Goal: Information Seeking & Learning: Learn about a topic

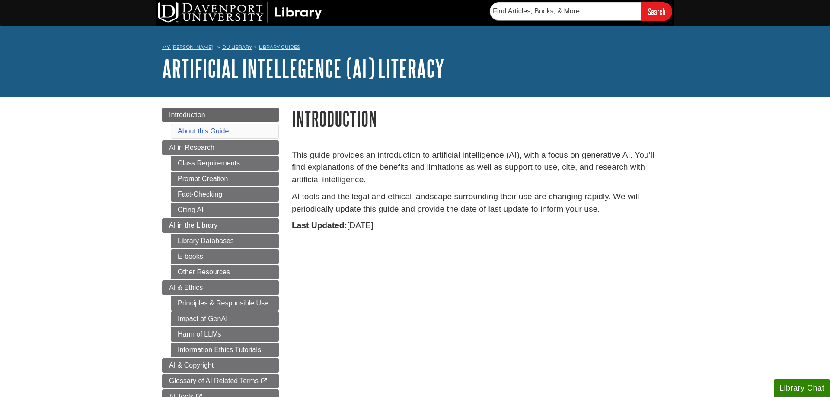
click at [779, 209] on body "Skip to Main Content Search My [PERSON_NAME] DU Library Library Guides Artifici…" at bounding box center [415, 335] width 830 height 670
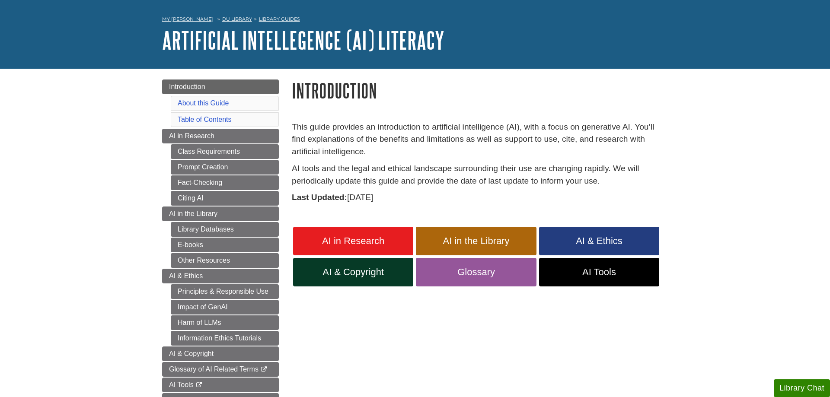
scroll to position [44, 0]
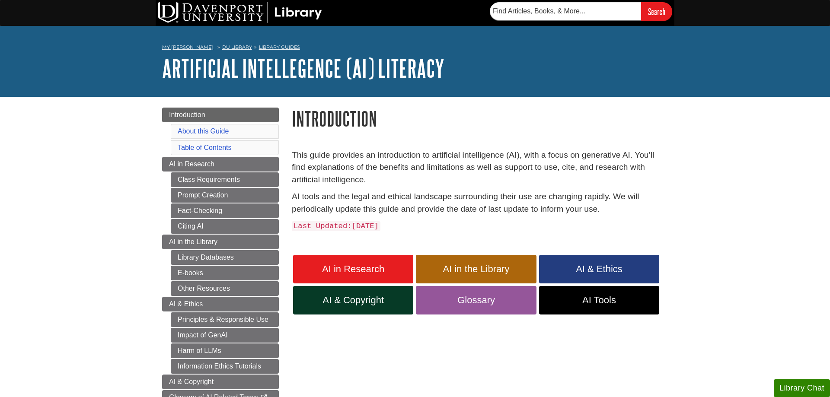
scroll to position [44, 0]
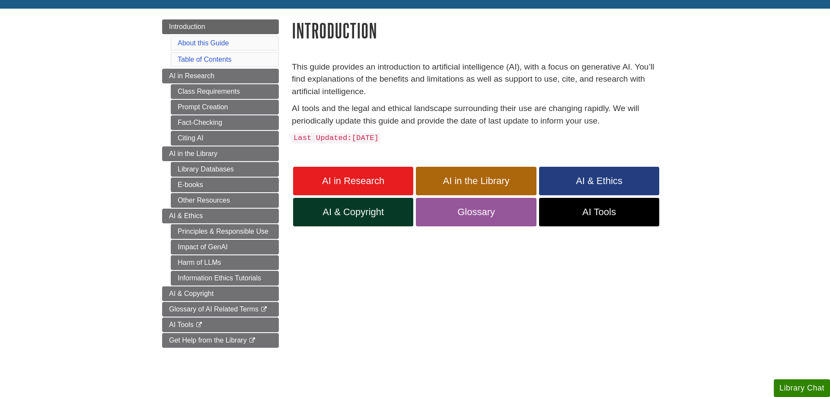
scroll to position [44, 0]
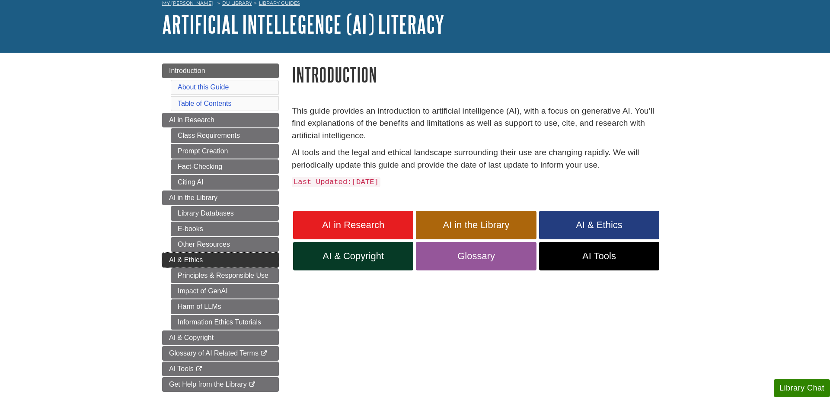
click at [262, 260] on link "AI & Ethics" at bounding box center [220, 260] width 117 height 15
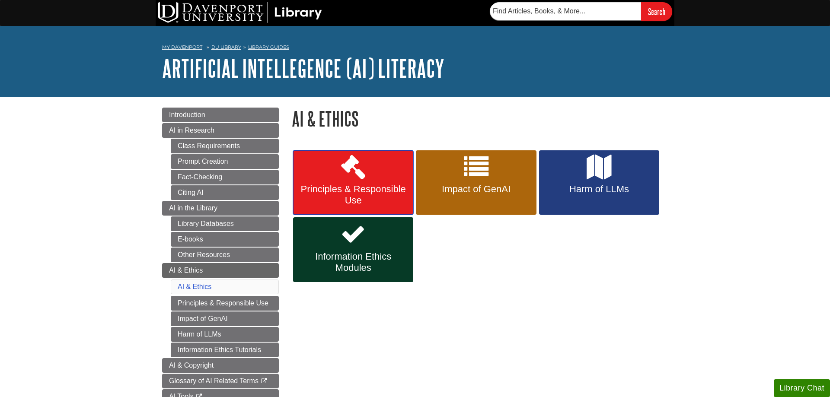
click at [372, 196] on span "Principles & Responsible Use" at bounding box center [353, 195] width 107 height 22
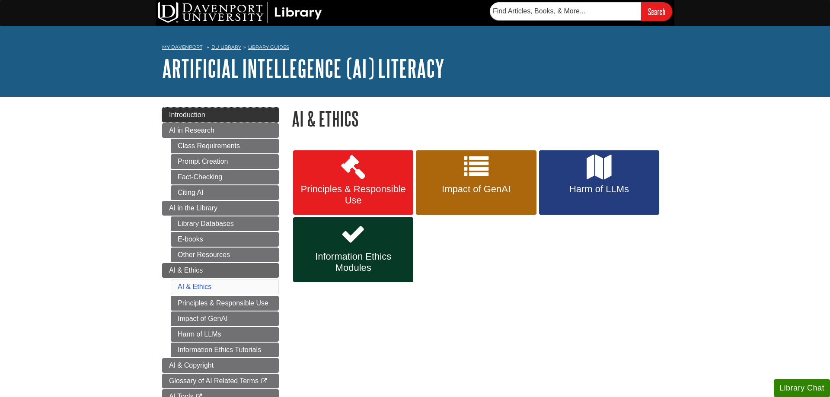
click at [167, 115] on link "Introduction" at bounding box center [220, 115] width 117 height 15
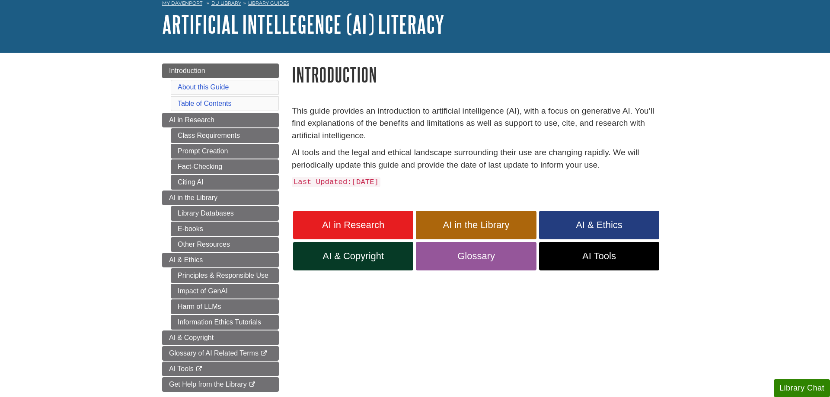
scroll to position [88, 0]
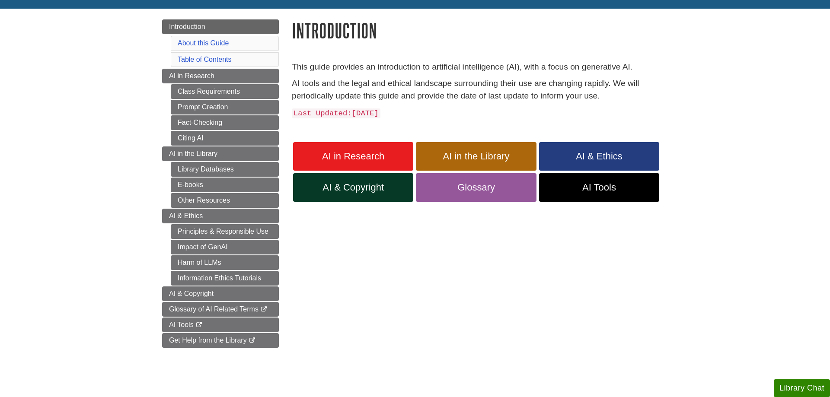
scroll to position [44, 0]
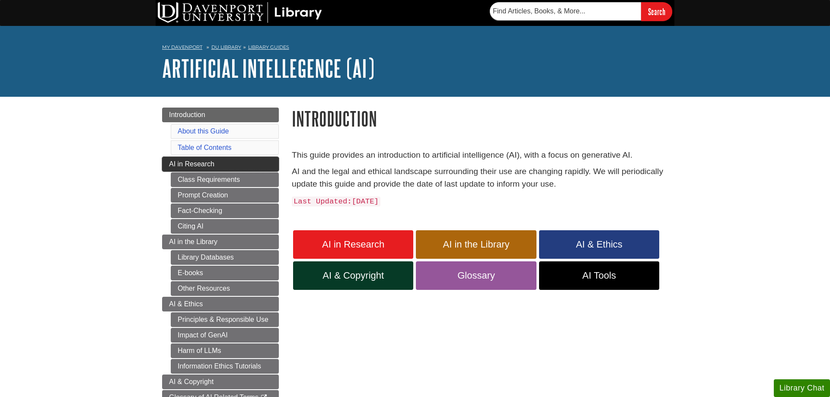
click at [174, 159] on link "AI in Research" at bounding box center [220, 164] width 117 height 15
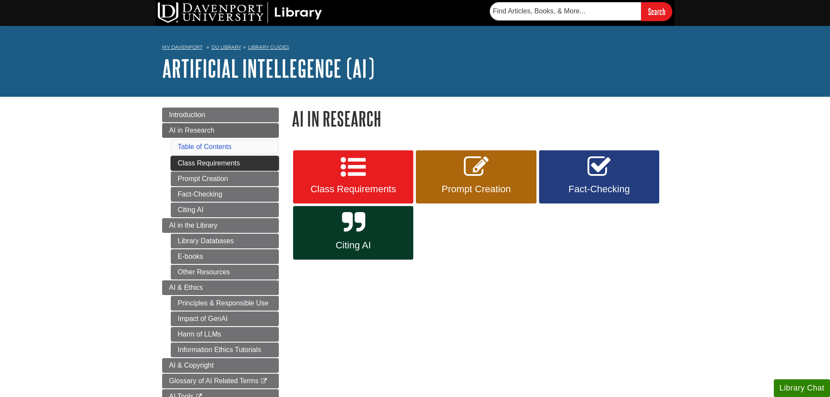
click at [183, 162] on link "Class Requirements" at bounding box center [225, 163] width 108 height 15
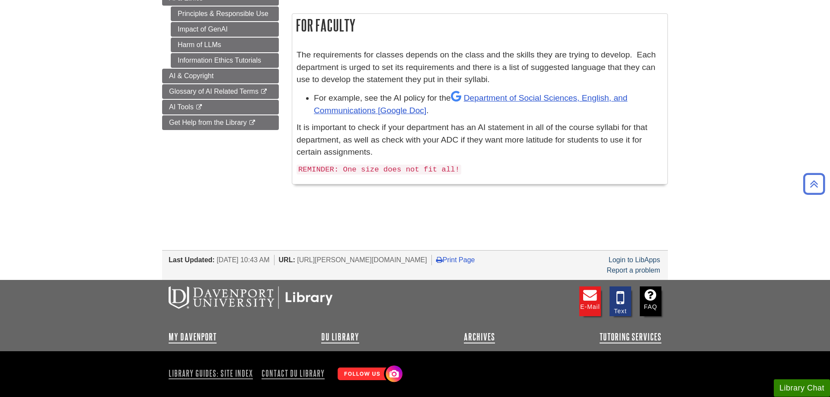
scroll to position [176, 0]
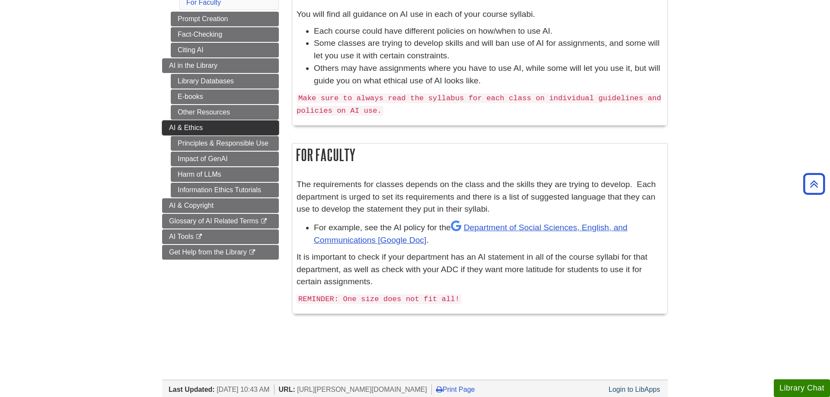
click at [179, 129] on span "AI & Ethics" at bounding box center [186, 127] width 34 height 7
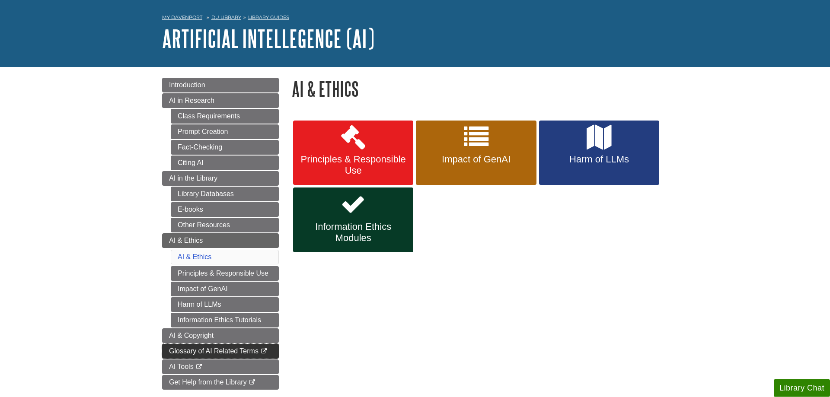
scroll to position [44, 0]
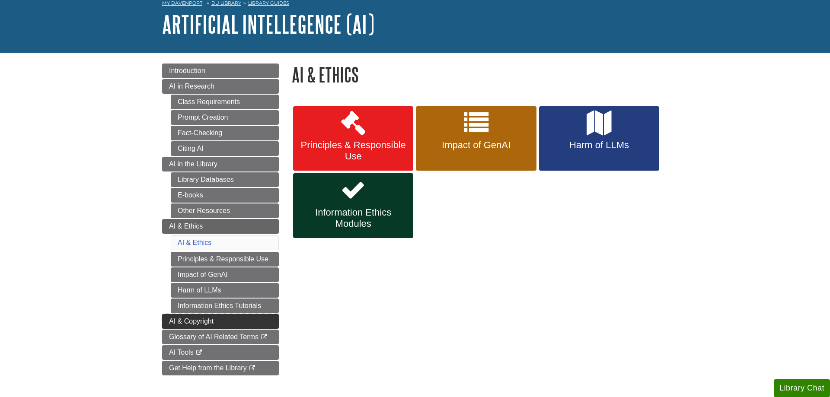
click at [253, 321] on link "AI & Copyright" at bounding box center [220, 321] width 117 height 15
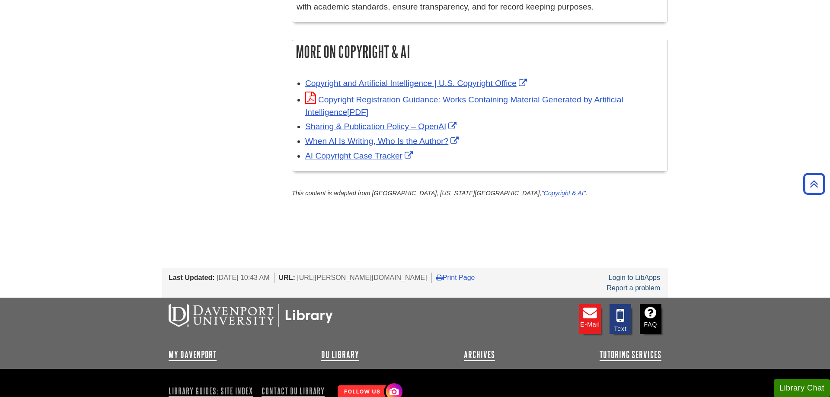
scroll to position [662, 0]
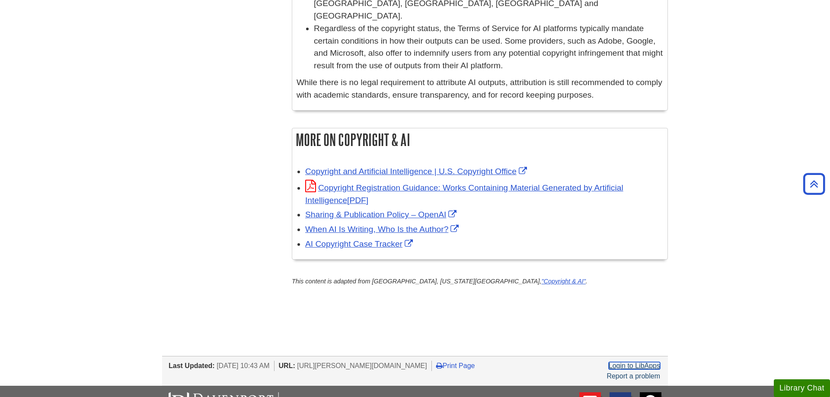
click at [631, 362] on link "Login to LibApps" at bounding box center [634, 365] width 51 height 7
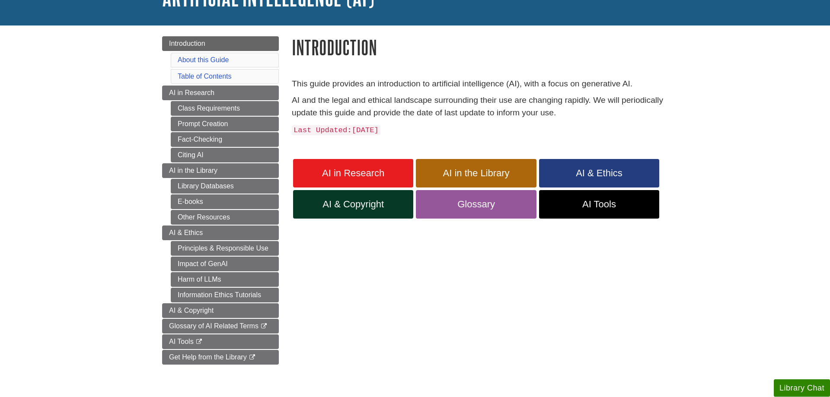
scroll to position [88, 0]
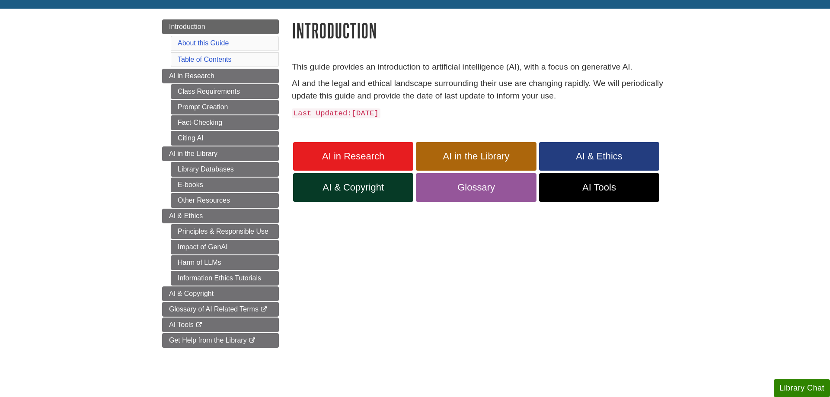
click at [781, 137] on body "Skip to Main Content Search My [PERSON_NAME] DU Library Library Guides Artifici…" at bounding box center [415, 255] width 830 height 687
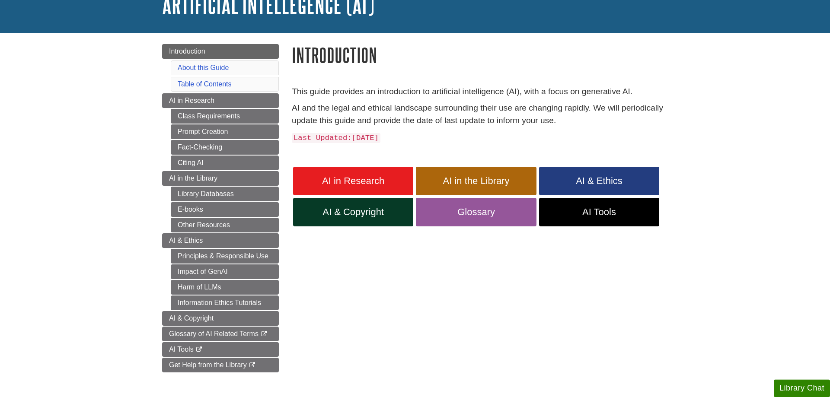
scroll to position [44, 0]
